Goal: Task Accomplishment & Management: Manage account settings

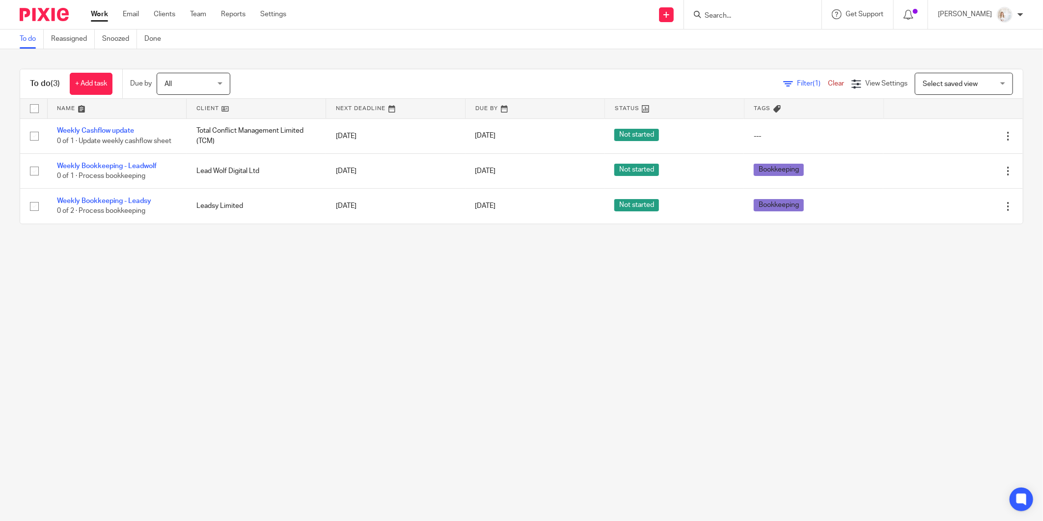
click at [37, 106] on input "checkbox" at bounding box center [34, 108] width 19 height 19
checkbox input "true"
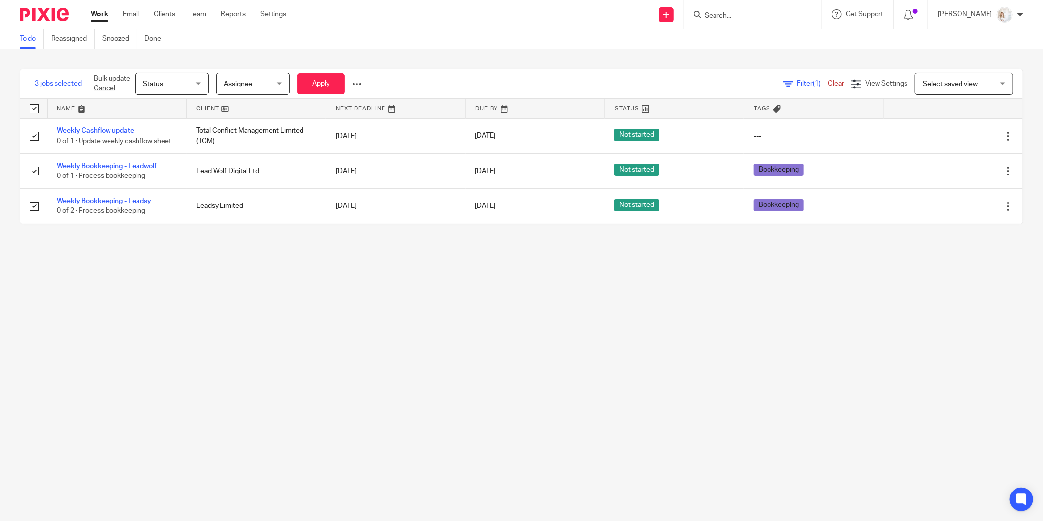
click at [181, 84] on span "Status" at bounding box center [169, 83] width 52 height 21
click at [165, 162] on li "Done" at bounding box center [172, 165] width 73 height 20
click at [313, 91] on button "Apply" at bounding box center [321, 83] width 48 height 21
